Goal: Task Accomplishment & Management: Understand process/instructions

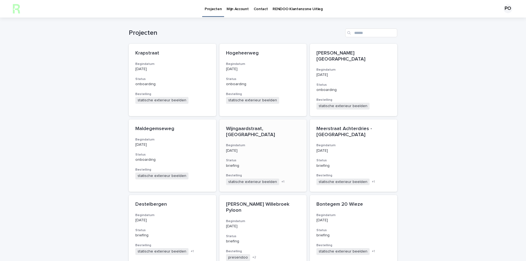
click at [281, 180] on div "+ 1" at bounding box center [290, 182] width 20 height 5
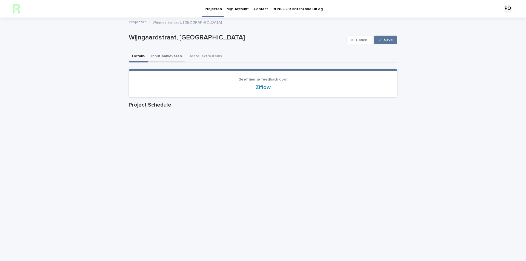
click at [165, 54] on button "Input aanleveren" at bounding box center [166, 57] width 37 height 12
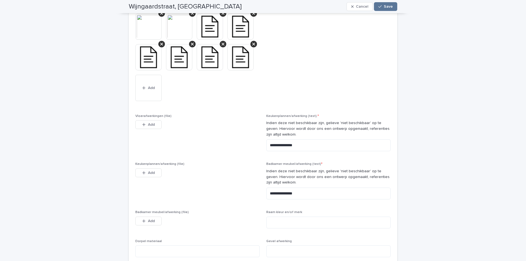
scroll to position [904, 0]
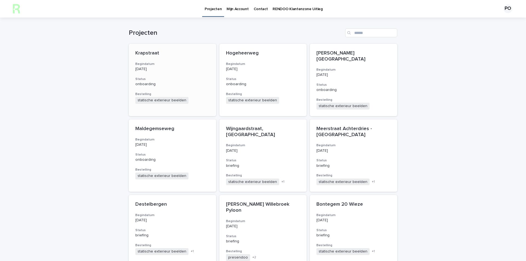
click at [170, 70] on p "[DATE]" at bounding box center [172, 69] width 74 height 5
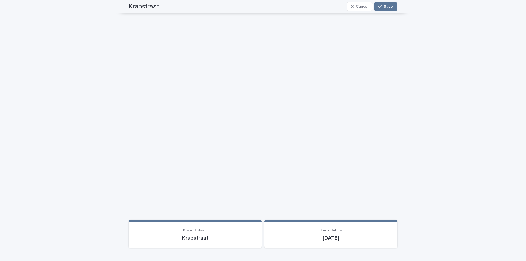
scroll to position [110, 0]
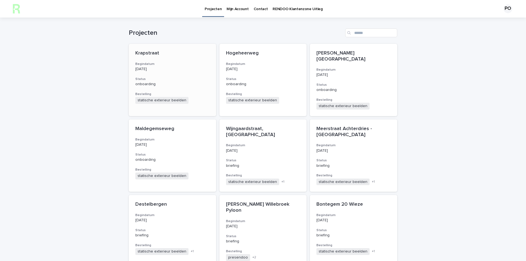
click at [165, 71] on p "[DATE]" at bounding box center [172, 69] width 74 height 5
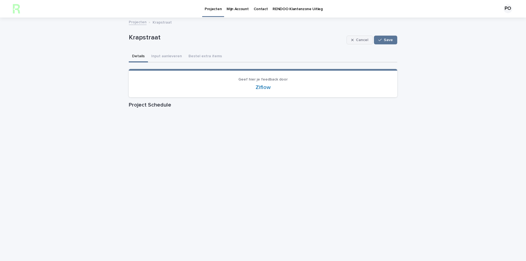
click at [357, 40] on span "Cancel" at bounding box center [362, 40] width 12 height 4
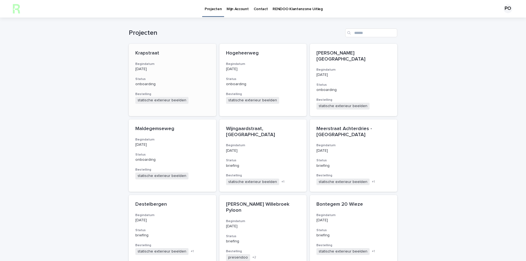
click at [170, 75] on div "Krapstraat Begindatum [DATE] Status onboarding Bestelling statische exterieur b…" at bounding box center [172, 77] width 87 height 67
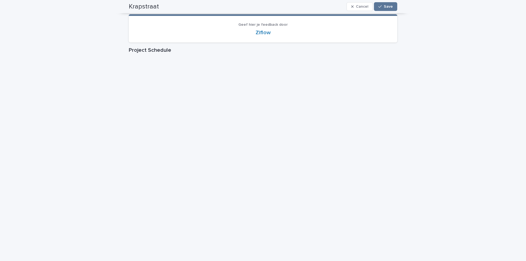
scroll to position [27, 0]
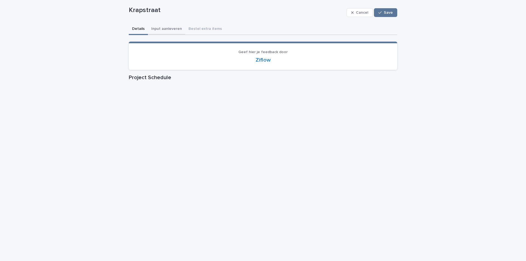
click at [160, 27] on button "Input aanleveren" at bounding box center [166, 30] width 37 height 12
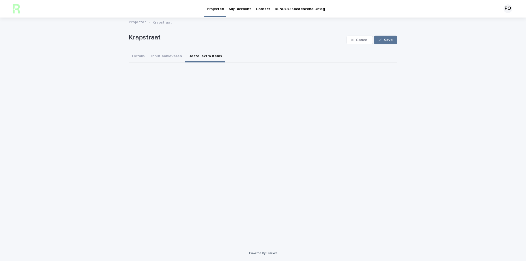
click at [166, 56] on button "Input aanleveren" at bounding box center [166, 57] width 37 height 12
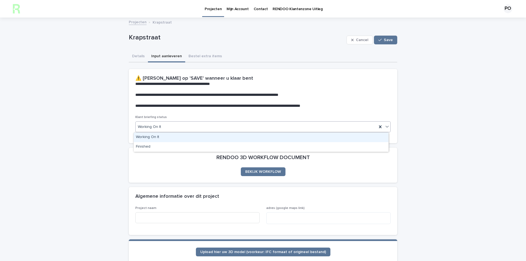
click at [387, 126] on icon at bounding box center [386, 126] width 5 height 5
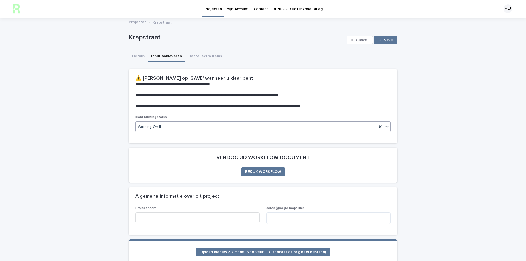
click at [386, 126] on icon at bounding box center [386, 126] width 5 height 5
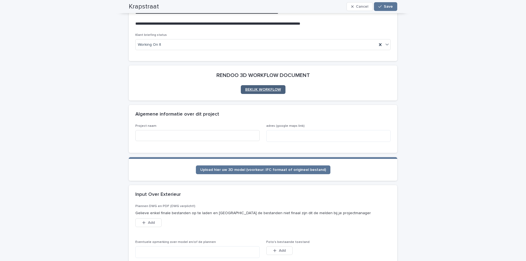
click at [258, 89] on span "BEKIJK WORKFLOW" at bounding box center [263, 90] width 36 height 4
